Goal: Task Accomplishment & Management: Manage account settings

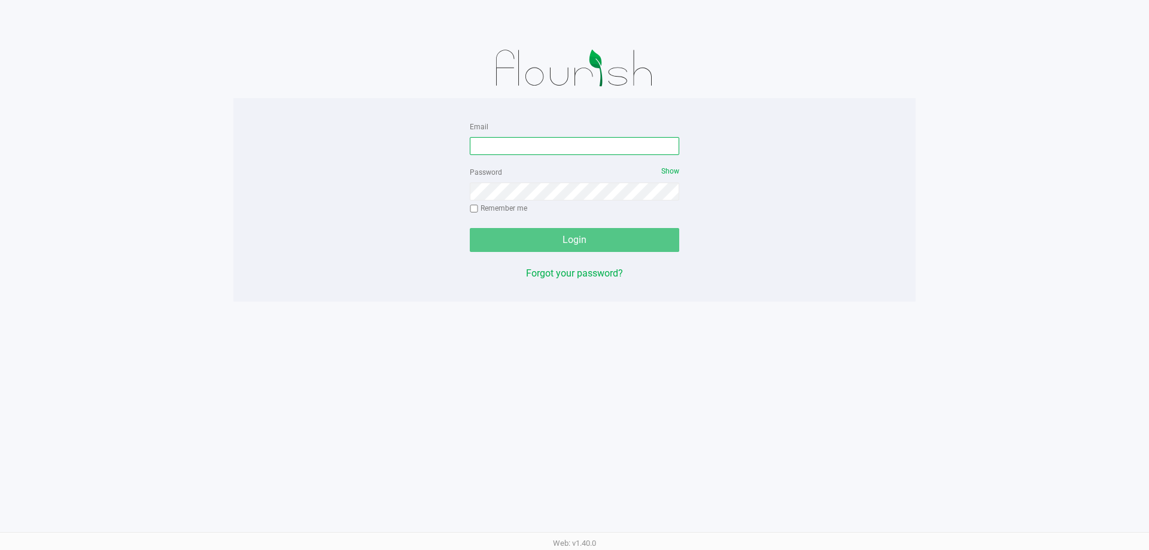
click at [517, 148] on input "Email" at bounding box center [575, 146] width 210 height 18
type input "[EMAIL_ADDRESS][DOMAIN_NAME]"
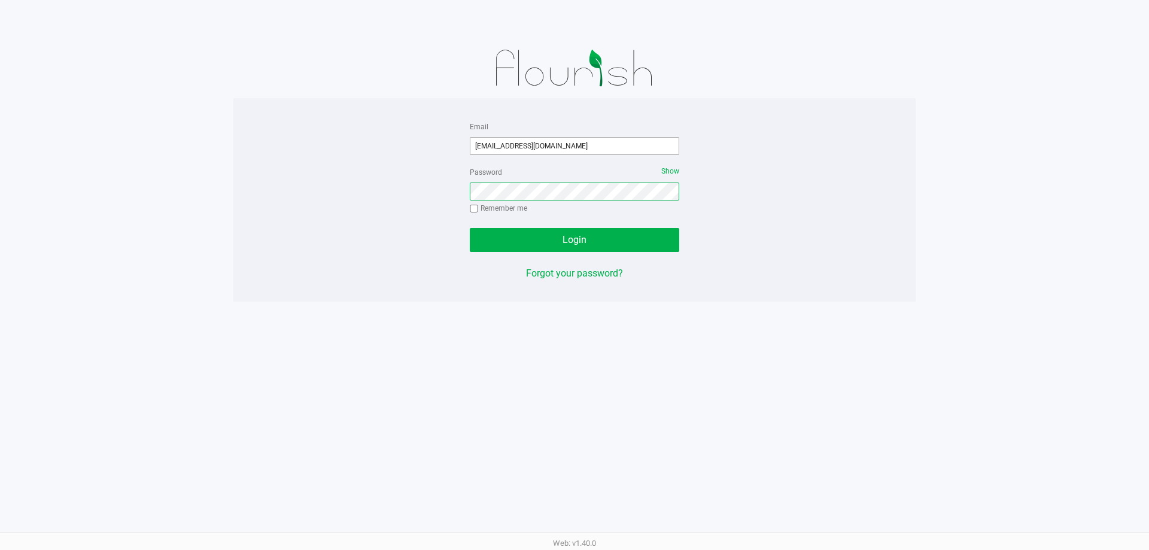
click at [470, 228] on button "Login" at bounding box center [575, 240] width 210 height 24
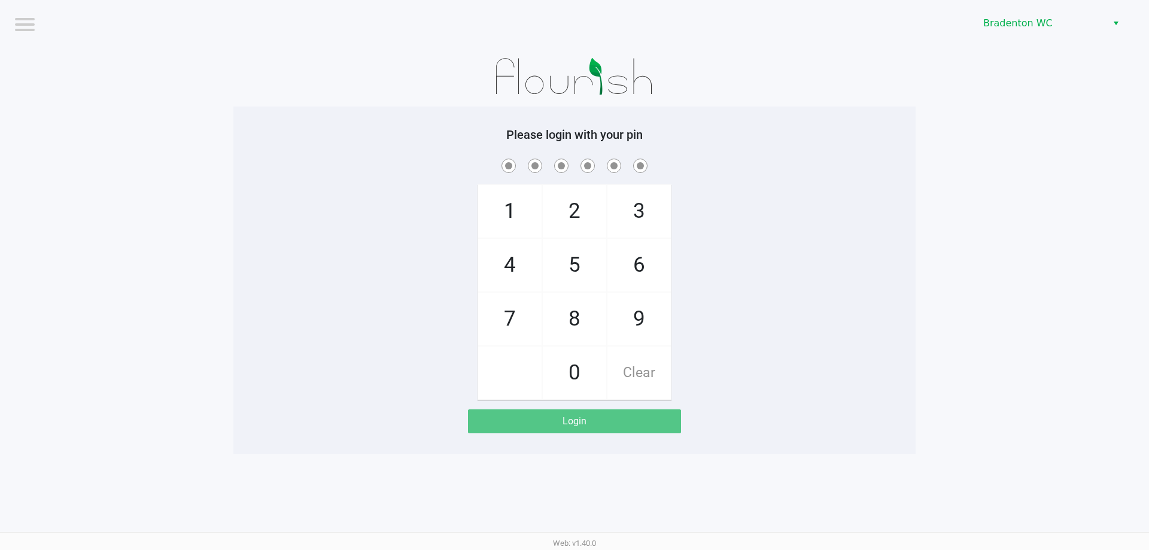
click at [1016, 3] on div "Bradenton WC" at bounding box center [867, 23] width 566 height 47
click at [1016, 7] on div "Bradenton WC" at bounding box center [867, 23] width 566 height 47
click at [1016, 22] on span "Bradenton WC" at bounding box center [1041, 23] width 117 height 14
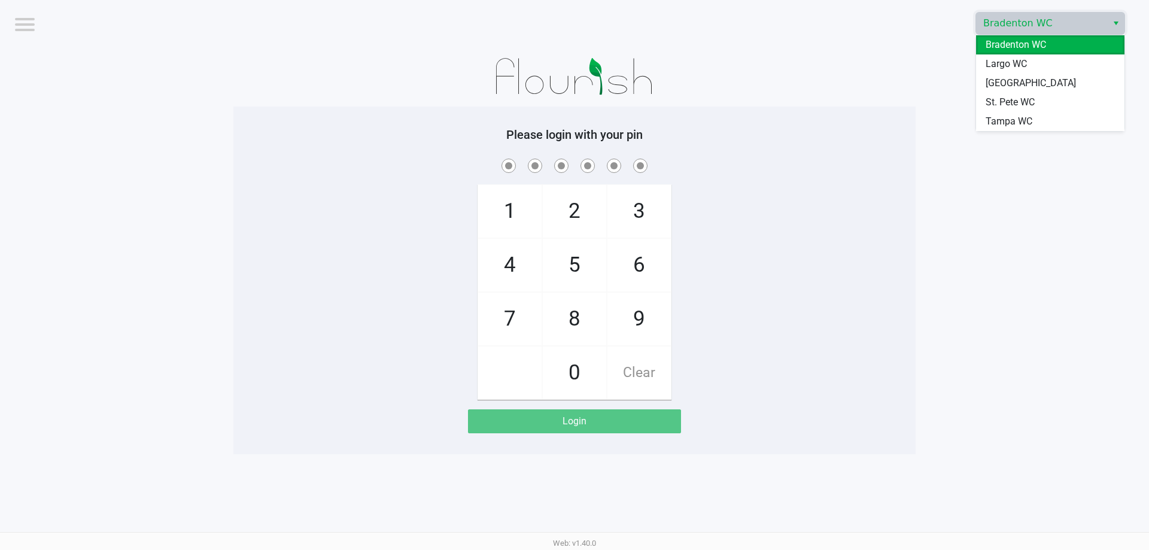
drag, startPoint x: 1009, startPoint y: 60, endPoint x: 989, endPoint y: 74, distance: 24.2
click at [1008, 63] on span "Largo WC" at bounding box center [1006, 64] width 41 height 14
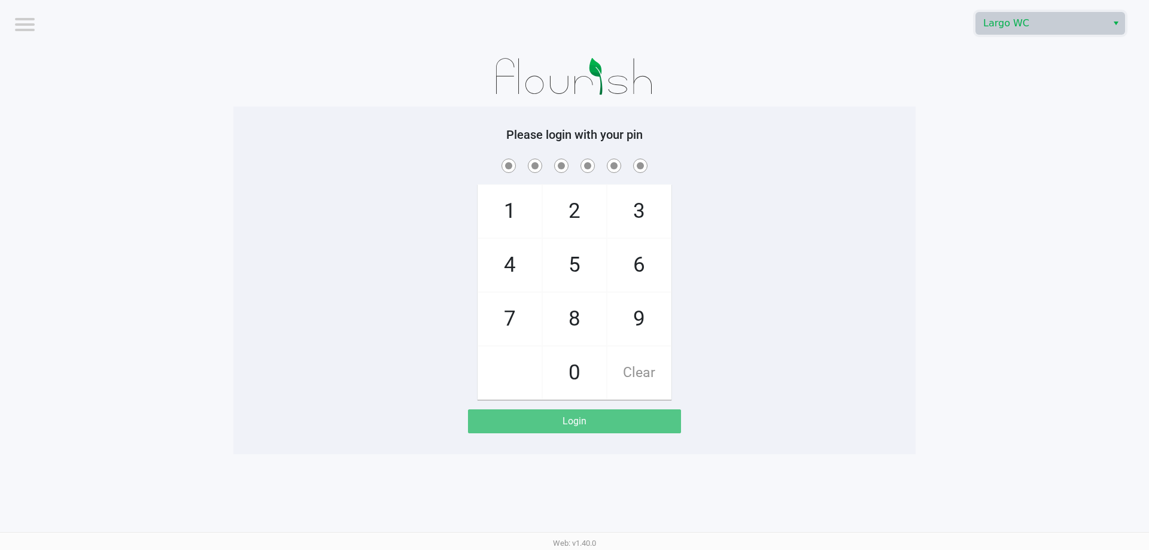
click at [954, 78] on app-pos-login-wrapper "Logout Largo WC Please login with your pin 1 4 7 2 5 8 0 3 6 9 Clear Login" at bounding box center [574, 227] width 1149 height 454
